Goal: Transaction & Acquisition: Purchase product/service

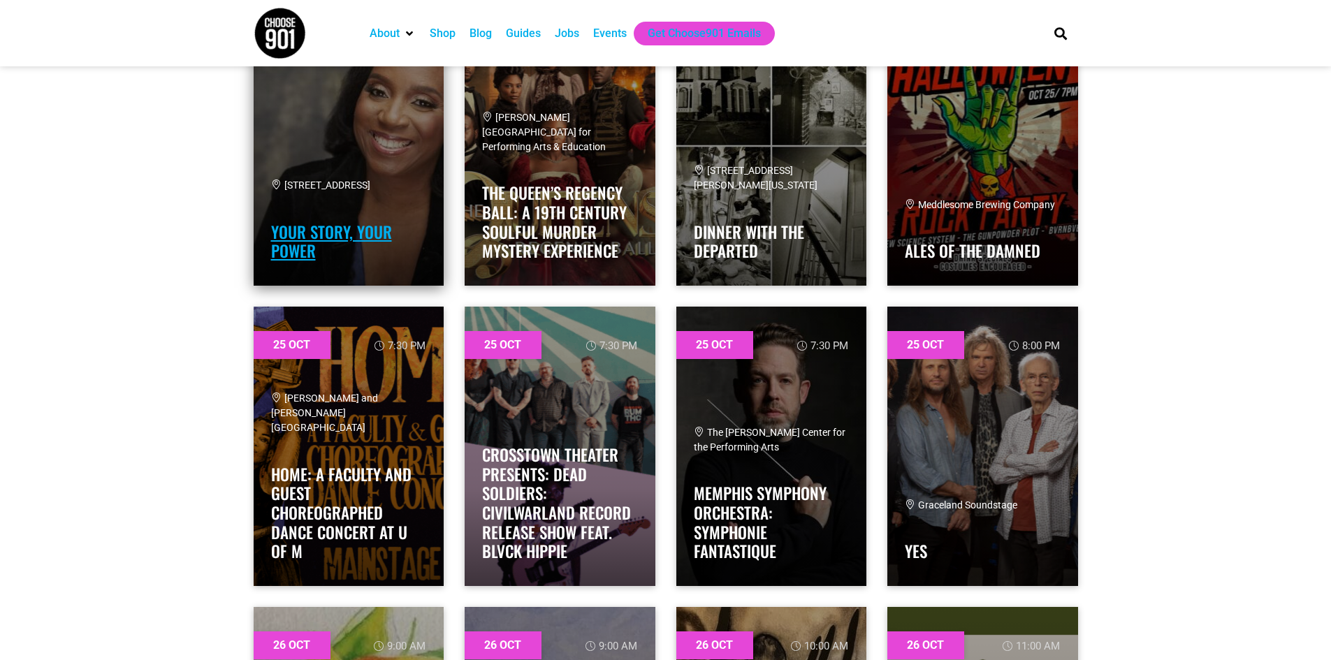
click at [335, 237] on link "Your Story, Your Power" at bounding box center [331, 241] width 121 height 43
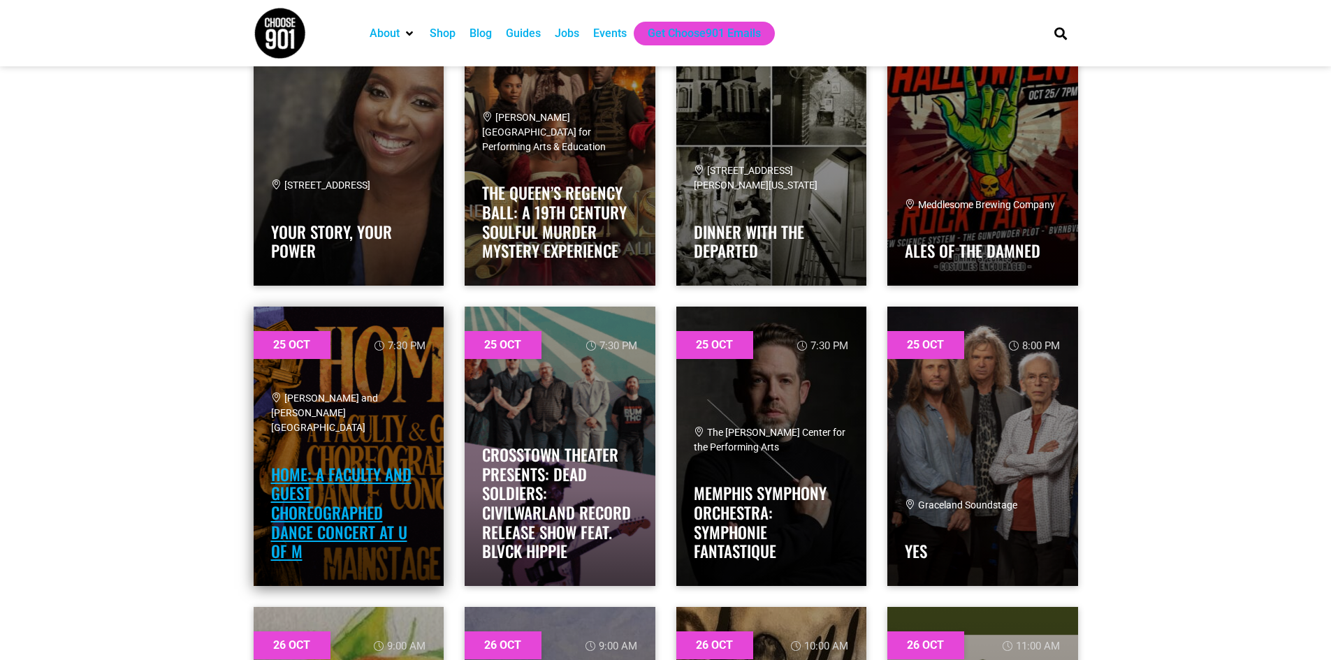
click at [321, 509] on link "Home: A Faculty and Guest Choreographed Dance Concert at U of M" at bounding box center [341, 512] width 140 height 101
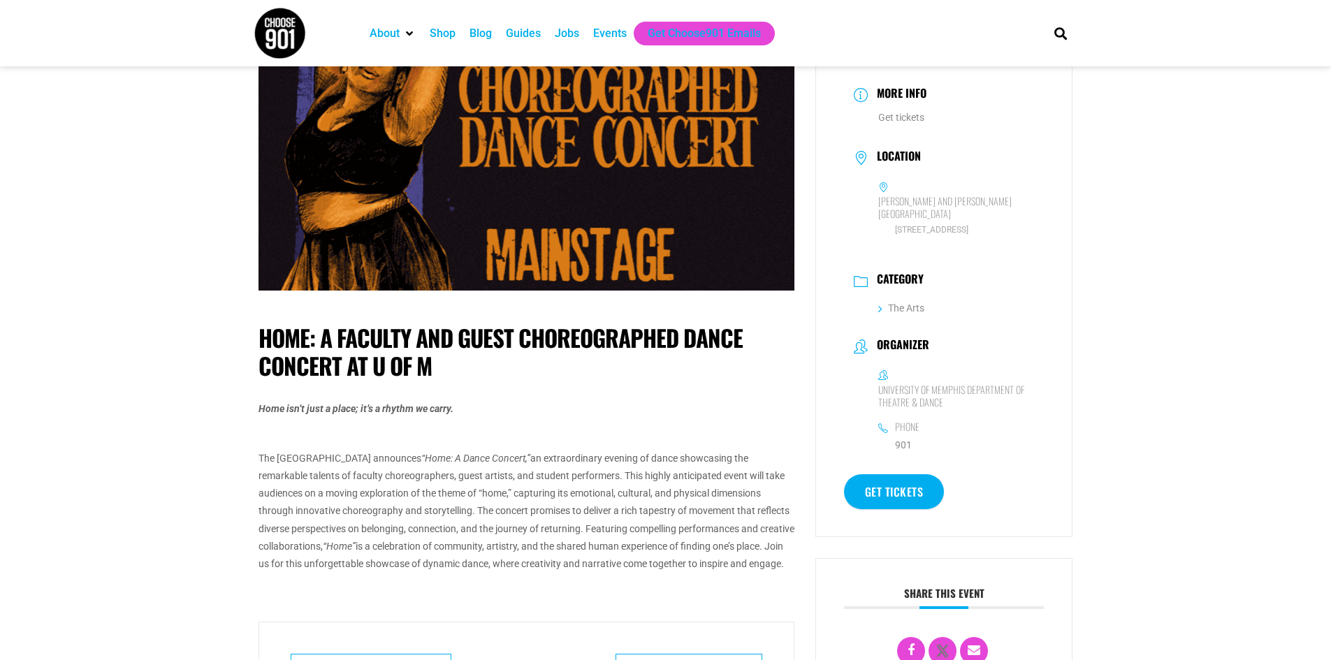
scroll to position [248, 0]
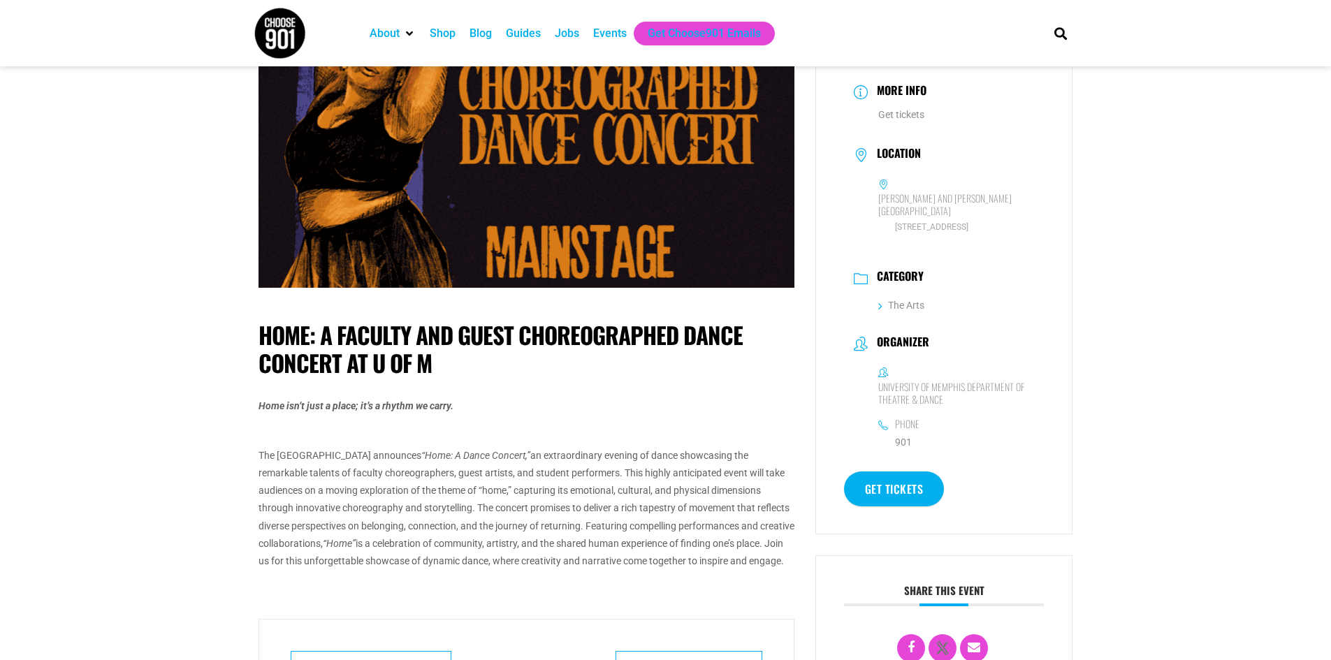
click at [906, 499] on link "Get tickets" at bounding box center [894, 489] width 101 height 35
